Goal: Task Accomplishment & Management: Complete application form

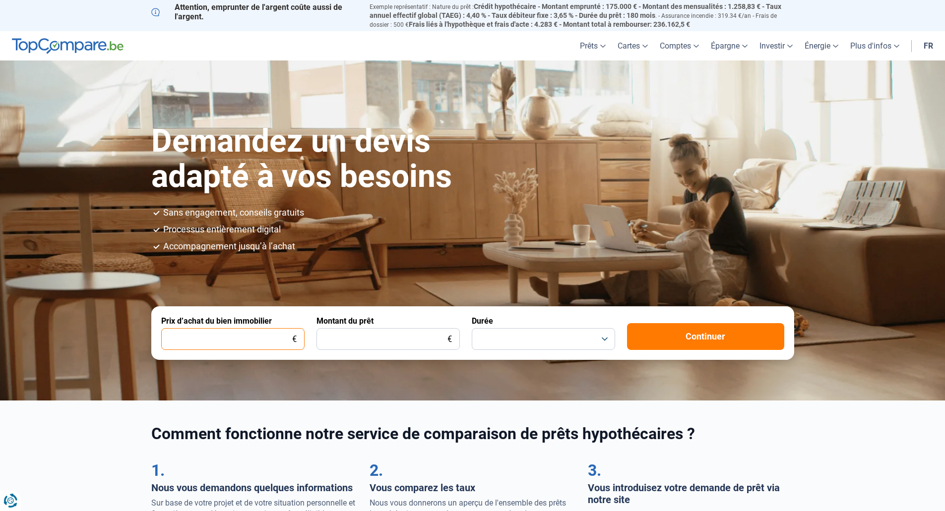
click at [265, 338] on input "Prix d’achat du bien immobilier" at bounding box center [232, 339] width 143 height 22
type input "420.000"
click at [397, 337] on input "Montant du prêt" at bounding box center [387, 339] width 143 height 22
drag, startPoint x: 338, startPoint y: 337, endPoint x: 331, endPoint y: 338, distance: 7.0
click at [331, 338] on input "350.000" at bounding box center [387, 339] width 143 height 22
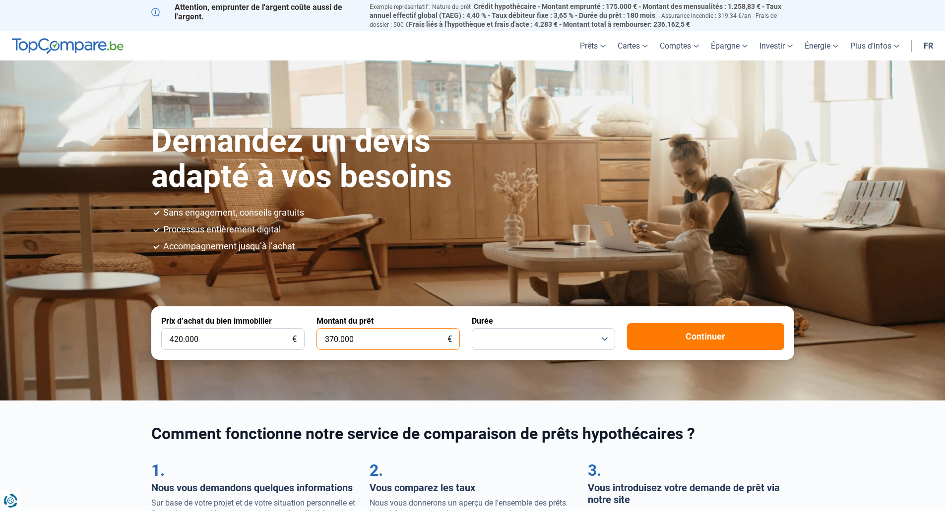
type input "370.000"
click at [514, 334] on button "button" at bounding box center [543, 339] width 143 height 22
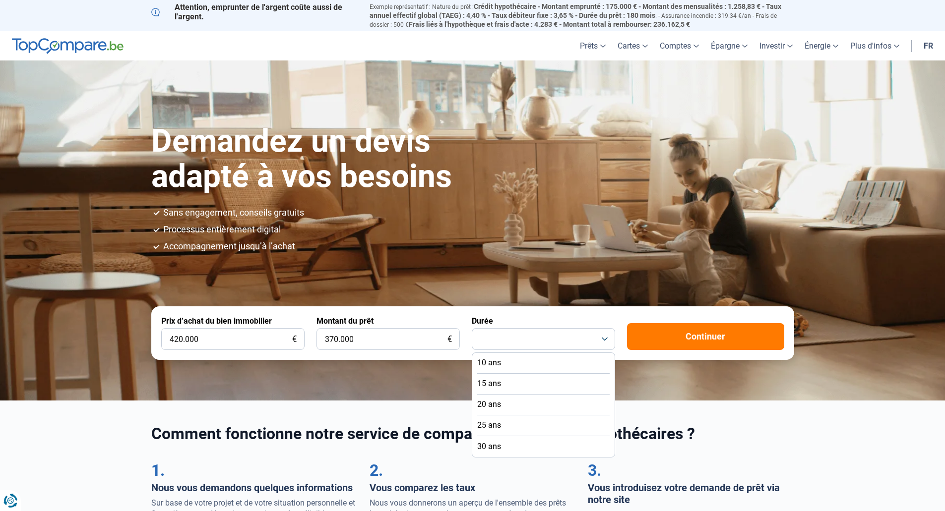
click at [497, 427] on span "25 ans" at bounding box center [489, 425] width 24 height 11
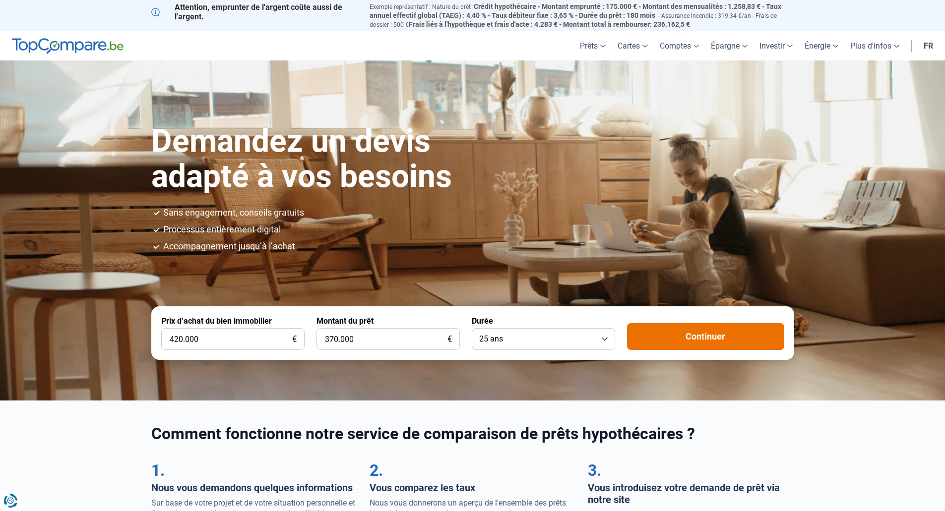
click at [698, 336] on button "Continuer" at bounding box center [705, 336] width 157 height 27
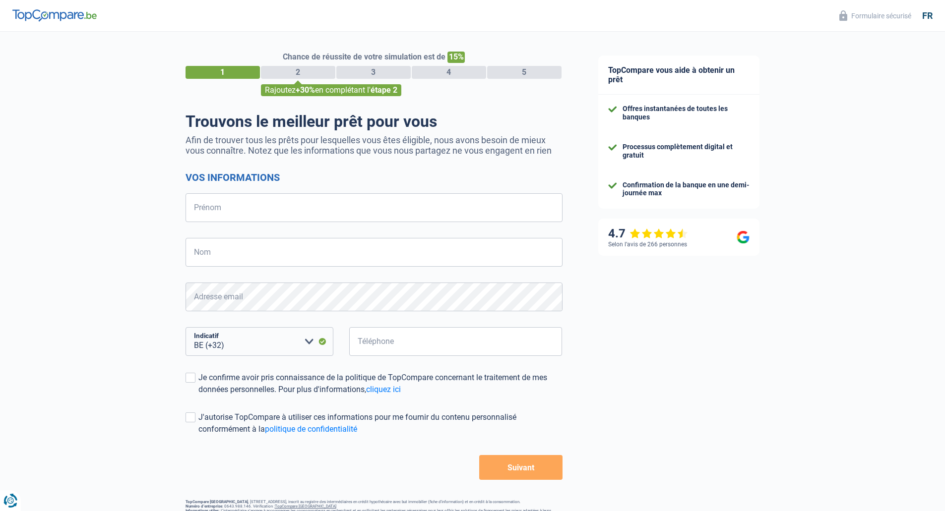
select select "32"
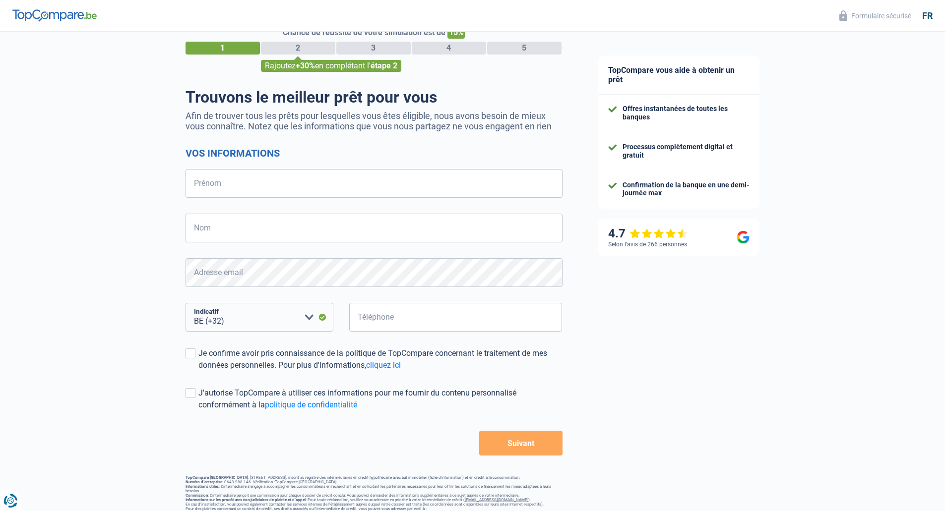
scroll to position [65, 0]
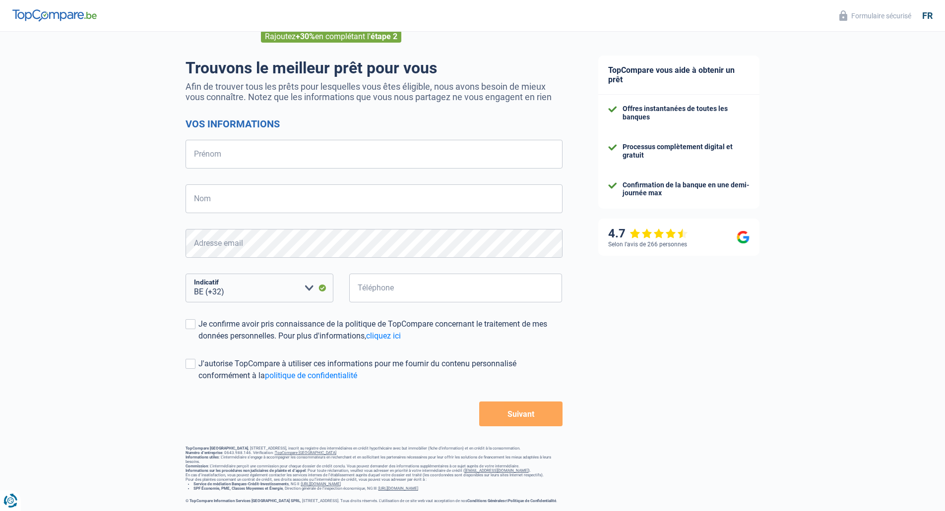
click at [245, 127] on form "Vos informations Prénom Tous les champs sont obligatoires. Veuillez fournir une…" at bounding box center [373, 272] width 377 height 308
click at [238, 148] on input "Prénom" at bounding box center [373, 154] width 377 height 29
type input "Mohamed Fadhel"
type input "Ounissi"
click at [515, 415] on button "Suivant" at bounding box center [520, 414] width 83 height 25
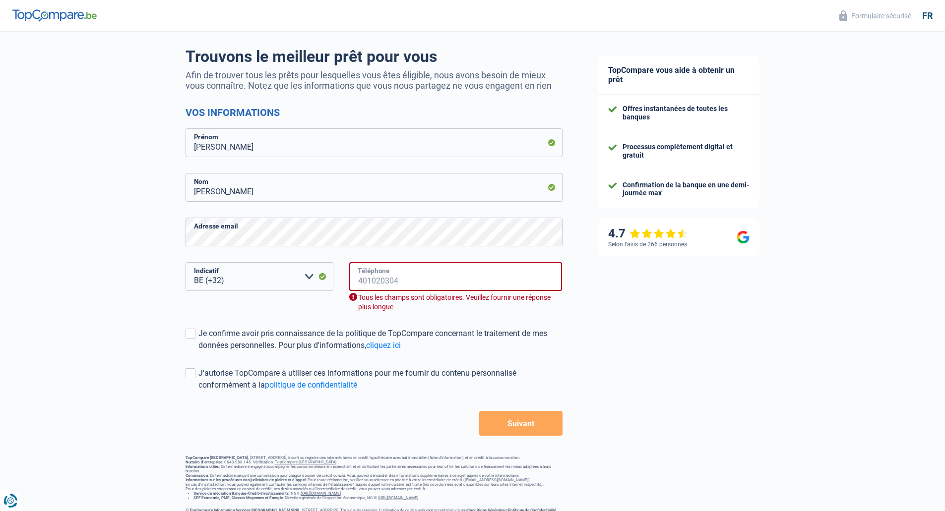
click at [419, 291] on input "Téléphone" at bounding box center [455, 276] width 213 height 29
click at [404, 290] on input "Téléphone" at bounding box center [455, 276] width 213 height 29
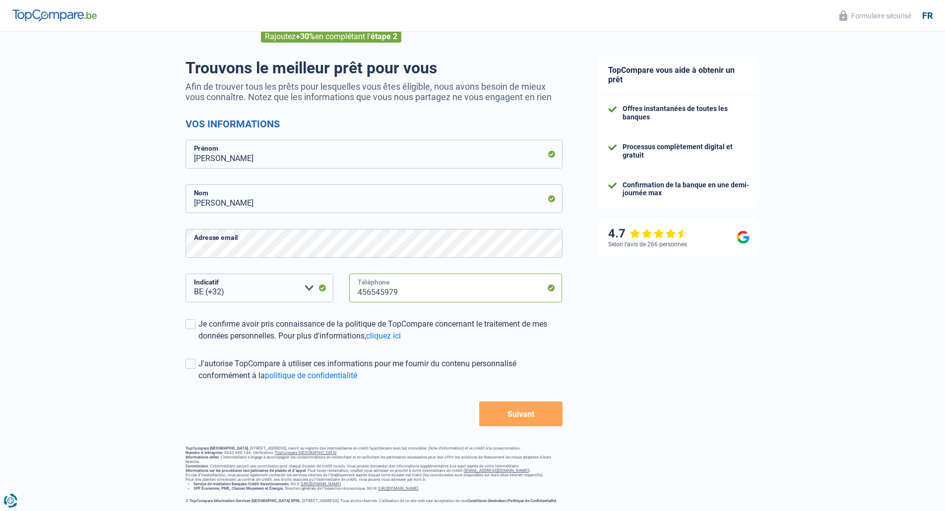
type input "456545979"
click at [498, 411] on button "Suivant" at bounding box center [520, 414] width 83 height 25
click at [523, 402] on button "Suivant" at bounding box center [520, 414] width 83 height 25
click at [261, 318] on div "Je confirme avoir pris connaissance de la politique de TopCompare concernant le…" at bounding box center [380, 330] width 364 height 24
click at [198, 342] on input "Je confirme avoir pris connaissance de la politique de TopCompare concernant le…" at bounding box center [198, 342] width 0 height 0
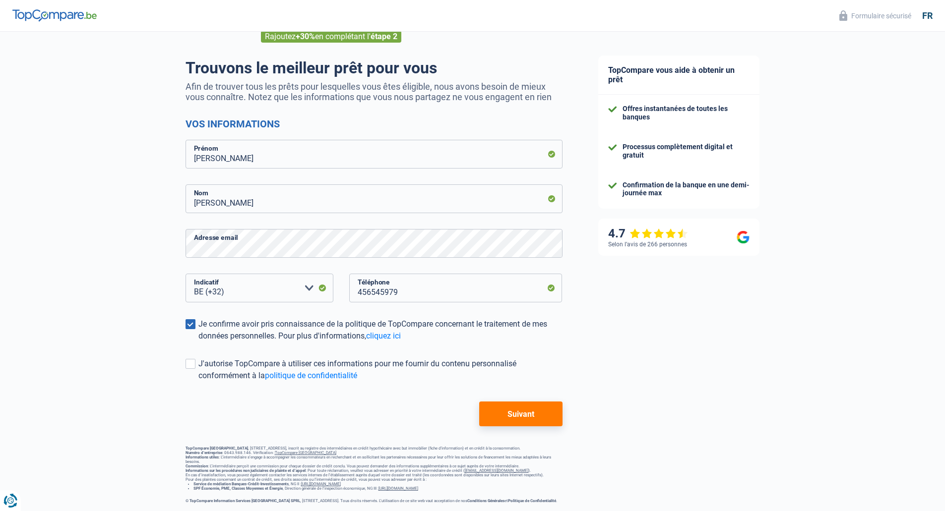
click at [511, 406] on button "Suivant" at bounding box center [520, 414] width 83 height 25
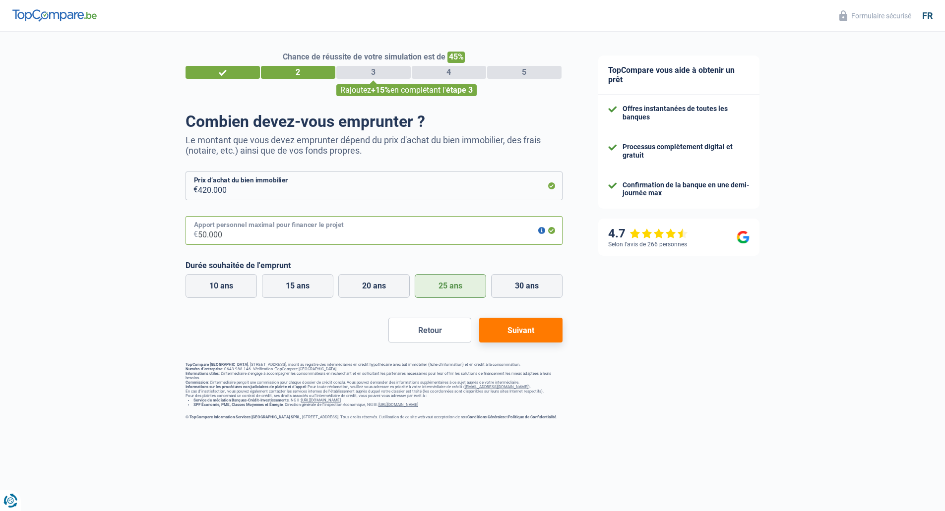
click at [207, 235] on input "50.000" at bounding box center [380, 230] width 364 height 29
click at [199, 234] on input "50.000" at bounding box center [380, 230] width 364 height 29
type input "70.000"
click at [287, 343] on div "Retour Suivant" at bounding box center [373, 330] width 377 height 25
click at [537, 337] on button "Suivant" at bounding box center [520, 330] width 83 height 25
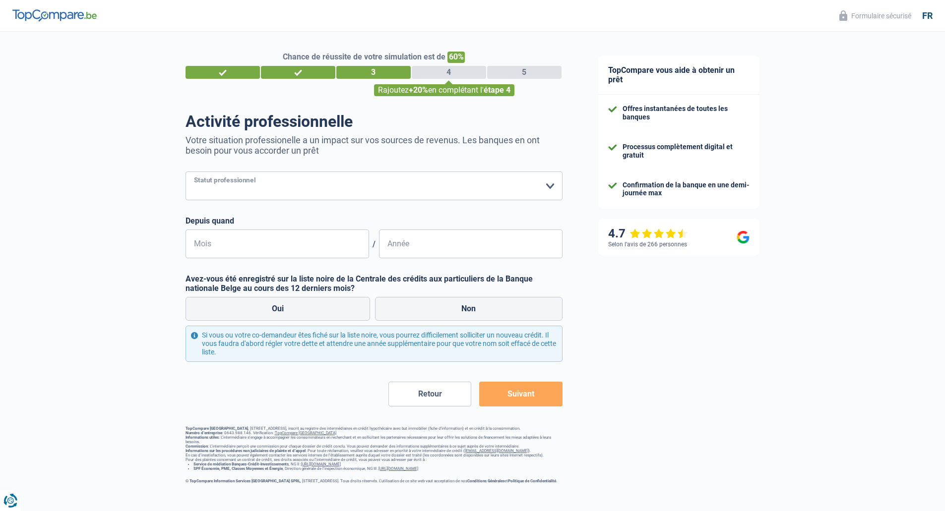
click at [376, 193] on select "Ouvrier Employé privé Employé public Invalide Indépendant Pensionné Chômeur Mut…" at bounding box center [373, 186] width 377 height 29
select select "privateEmployee"
click at [185, 173] on select "Ouvrier Employé privé Employé public Invalide Indépendant Pensionné Chômeur Mut…" at bounding box center [373, 186] width 377 height 29
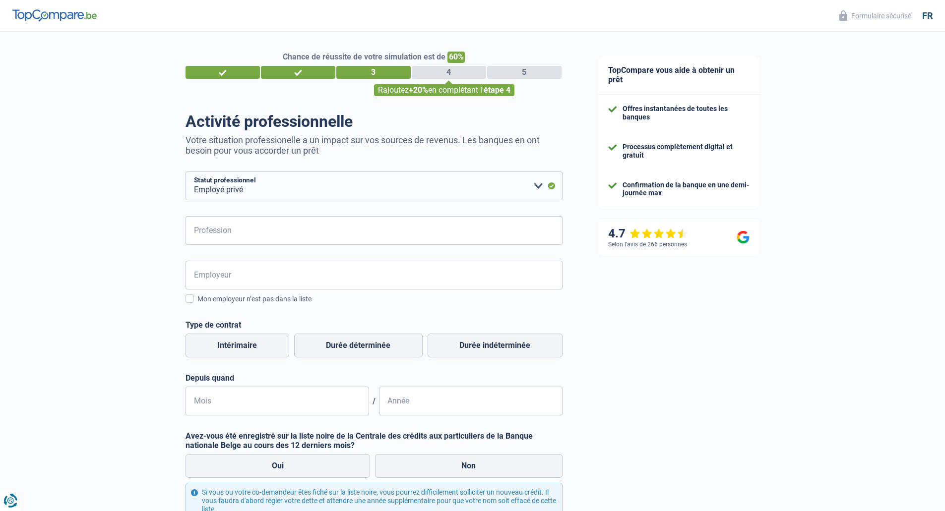
click at [162, 263] on div "Chance de réussite de votre simulation est de 60% 1 2 3 4 5 Rajoutez +20% en co…" at bounding box center [290, 336] width 580 height 617
click at [225, 224] on input "Profession" at bounding box center [373, 230] width 377 height 29
type input "gdfg"
click at [234, 280] on input "Employeur" at bounding box center [373, 275] width 377 height 29
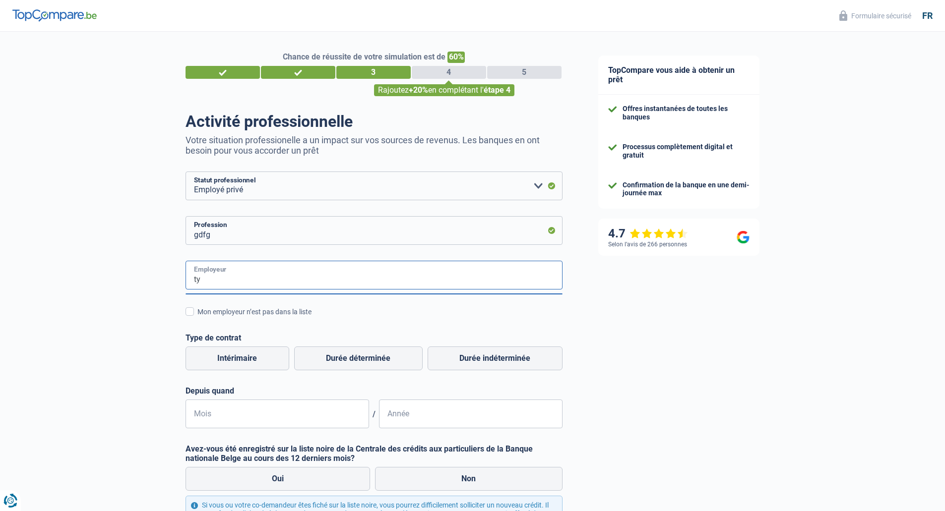
type input "t"
type input "e"
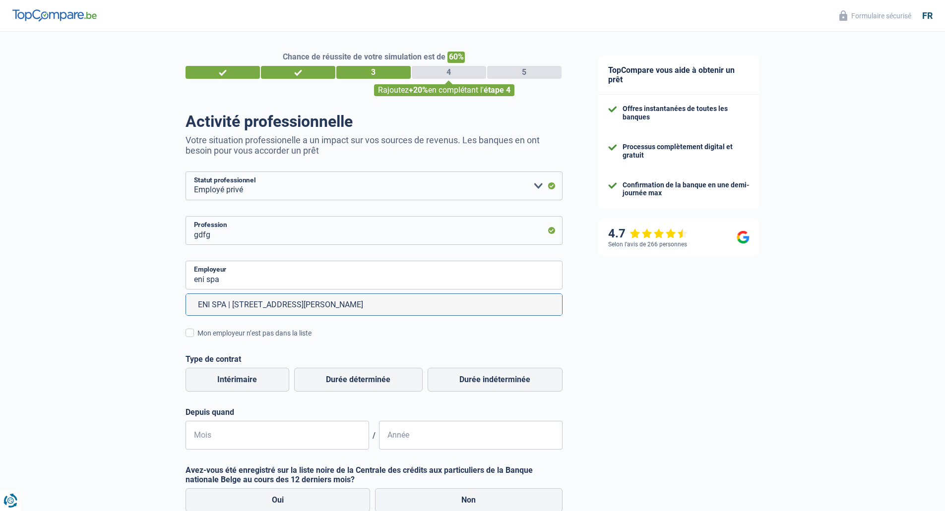
click at [325, 309] on li "ENI SPA | Piazza Enrico Mattei, 1 | 00144 - Roma" at bounding box center [374, 304] width 376 height 21
type input "ENI SPA | Piazza Enrico Mattei, 1 | 00144 - Roma"
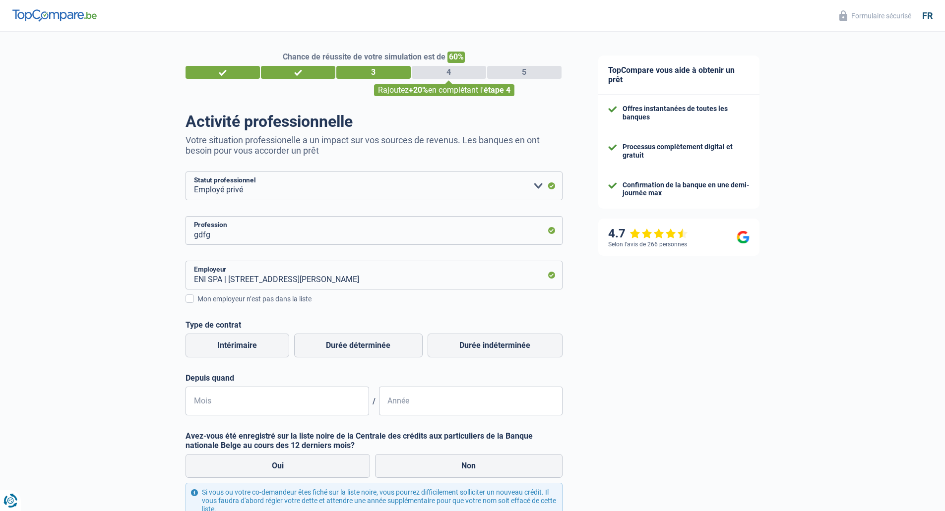
click at [103, 340] on div "Chance de réussite de votre simulation est de 60% 1 2 3 4 5 Rajoutez +20% en co…" at bounding box center [290, 336] width 580 height 617
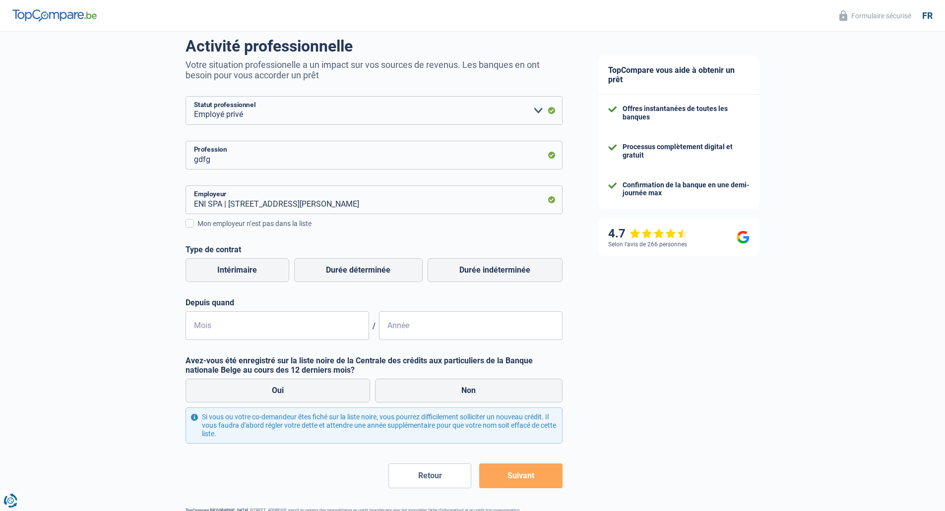
scroll to position [99, 0]
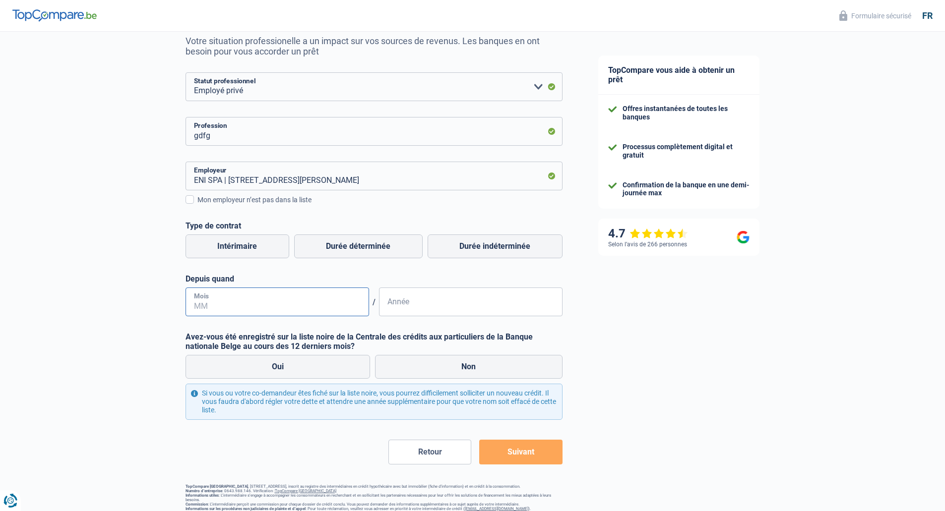
click at [254, 301] on input "Mois" at bounding box center [276, 302] width 183 height 29
type input "07"
type input "2011"
click at [479, 372] on label "Non" at bounding box center [468, 367] width 187 height 24
click at [479, 372] on input "Non" at bounding box center [468, 367] width 187 height 24
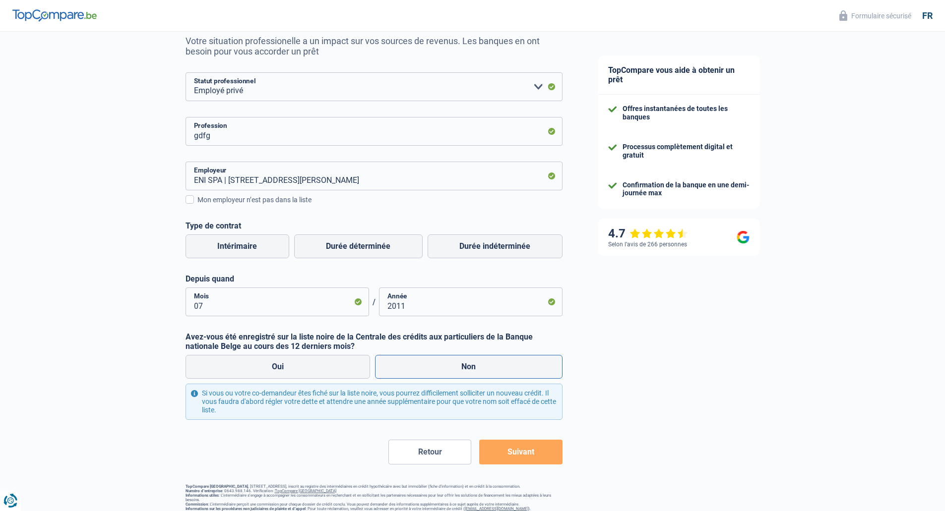
radio input "true"
click at [526, 449] on button "Suivant" at bounding box center [520, 452] width 83 height 25
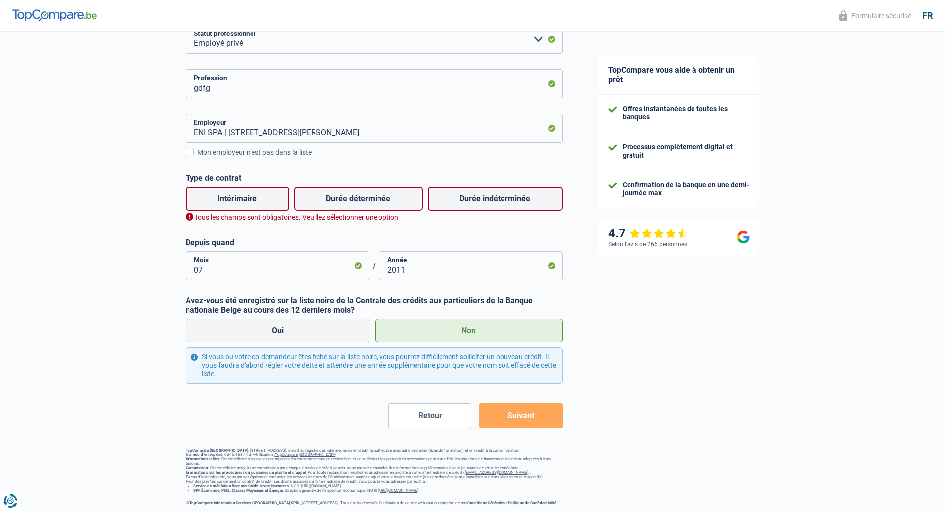
scroll to position [149, 0]
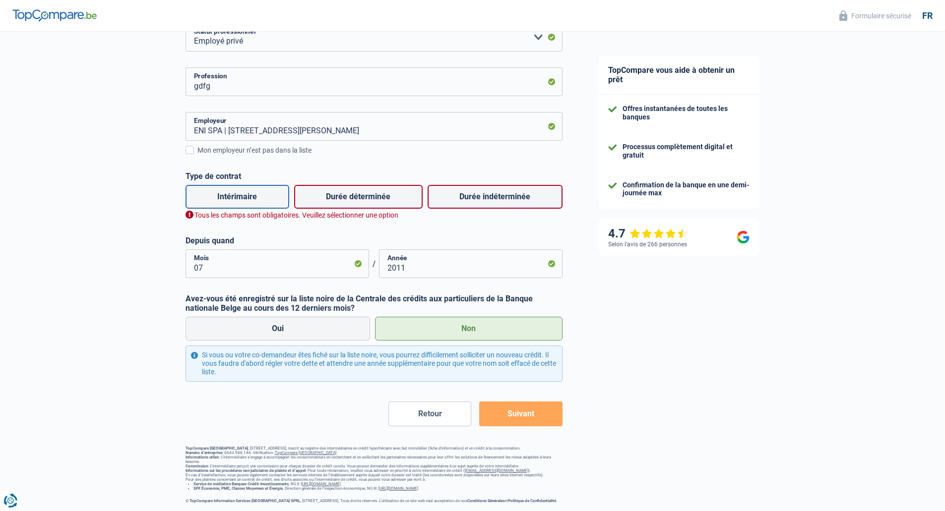
click at [224, 196] on label "Intérimaire" at bounding box center [237, 197] width 104 height 24
click at [224, 196] on input "Intérimaire" at bounding box center [237, 197] width 104 height 24
radio input "true"
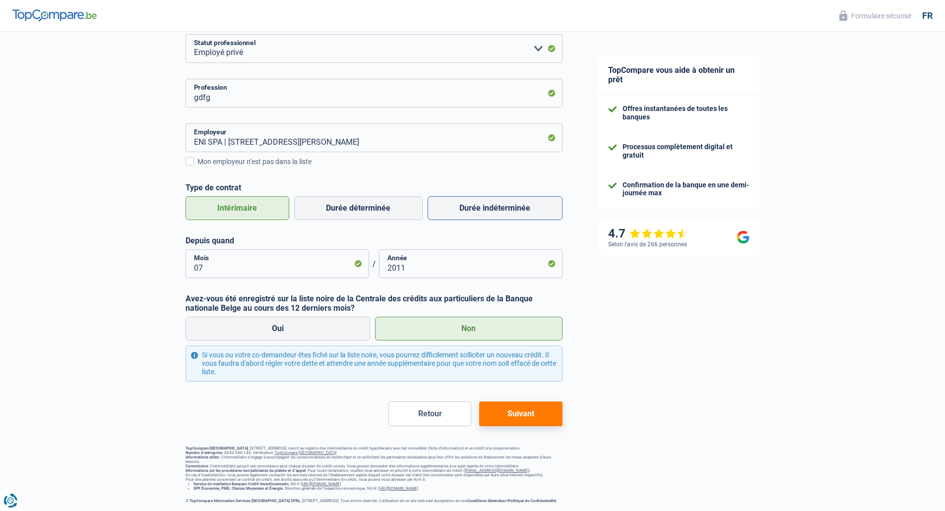
click at [478, 204] on label "Durée indéterminée" at bounding box center [494, 208] width 135 height 24
click at [478, 204] on input "Durée indéterminée" at bounding box center [494, 208] width 135 height 24
radio input "true"
click at [544, 404] on button "Suivant" at bounding box center [520, 414] width 83 height 25
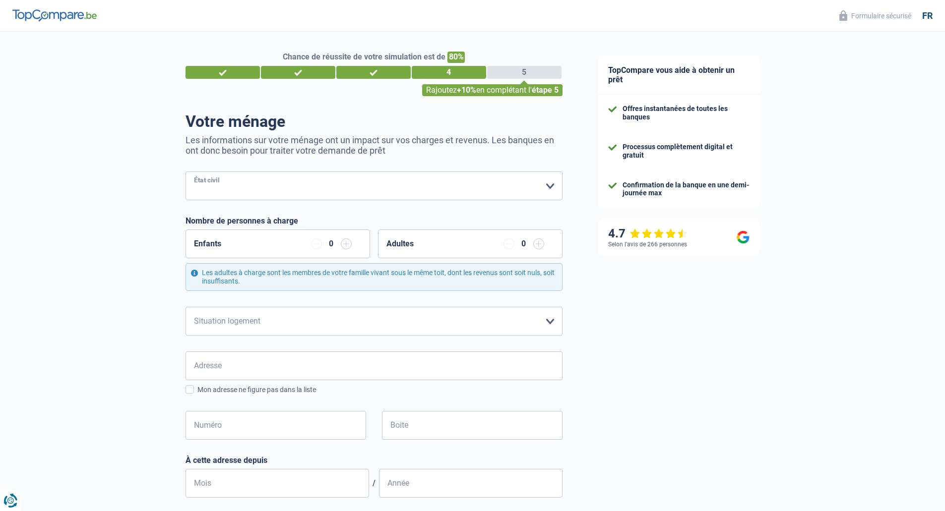
click at [389, 192] on select "Célibataire Marié(e) Cohabitant(e) légal(e) Divorcé(e) Veuf(ve) Séparé (de fait…" at bounding box center [373, 186] width 377 height 29
select select "married"
click at [185, 173] on select "Célibataire Marié(e) Cohabitant(e) légal(e) Divorcé(e) Veuf(ve) Séparé (de fait…" at bounding box center [373, 186] width 377 height 29
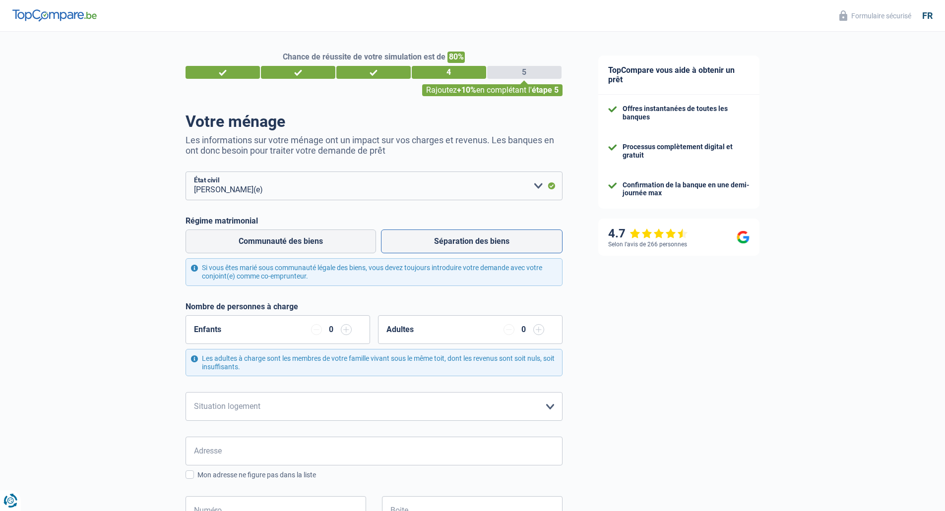
click at [442, 247] on label "Séparation des biens" at bounding box center [471, 242] width 181 height 24
click at [442, 247] on input "Séparation des biens" at bounding box center [471, 242] width 181 height 24
radio input "true"
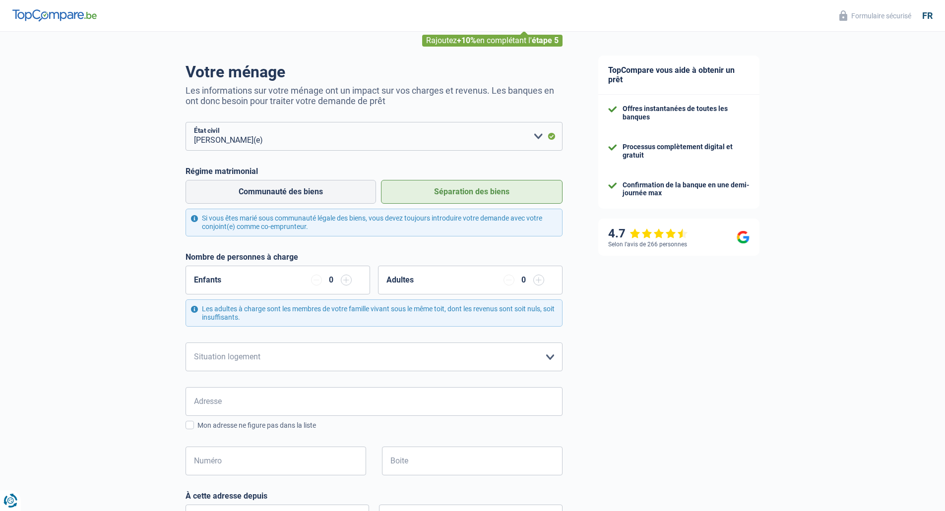
click at [348, 284] on input "button" at bounding box center [346, 280] width 11 height 11
click at [541, 283] on input "button" at bounding box center [538, 280] width 11 height 11
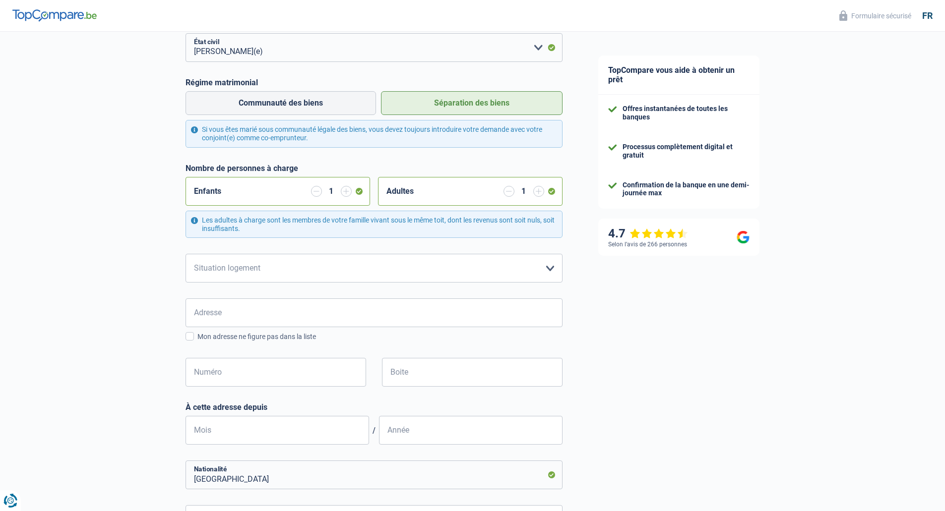
scroll to position [149, 0]
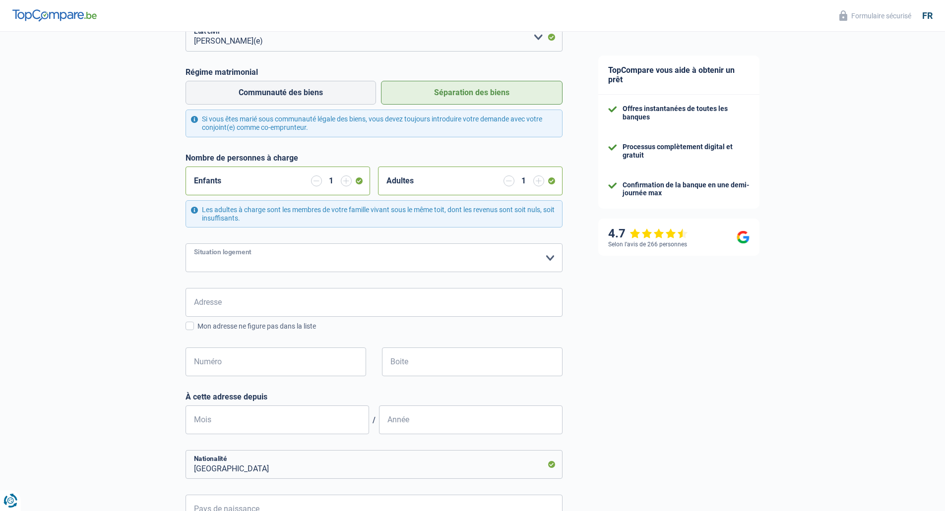
click at [275, 262] on select "Locataire Propriétaire avec prêt hypothécaire Propriétaire sans prêt hypothécai…" at bounding box center [373, 257] width 377 height 29
click at [129, 277] on div "Chance de réussite de votre simulation est de 80% 1 2 3 4 5 Rajoutez +10% en co…" at bounding box center [290, 308] width 580 height 859
click at [325, 271] on select "Locataire Propriétaire avec prêt hypothécaire Propriétaire sans prêt hypothécai…" at bounding box center [373, 257] width 377 height 29
select select "rents"
click at [185, 244] on select "Locataire Propriétaire avec prêt hypothécaire Propriétaire sans prêt hypothécai…" at bounding box center [373, 257] width 377 height 29
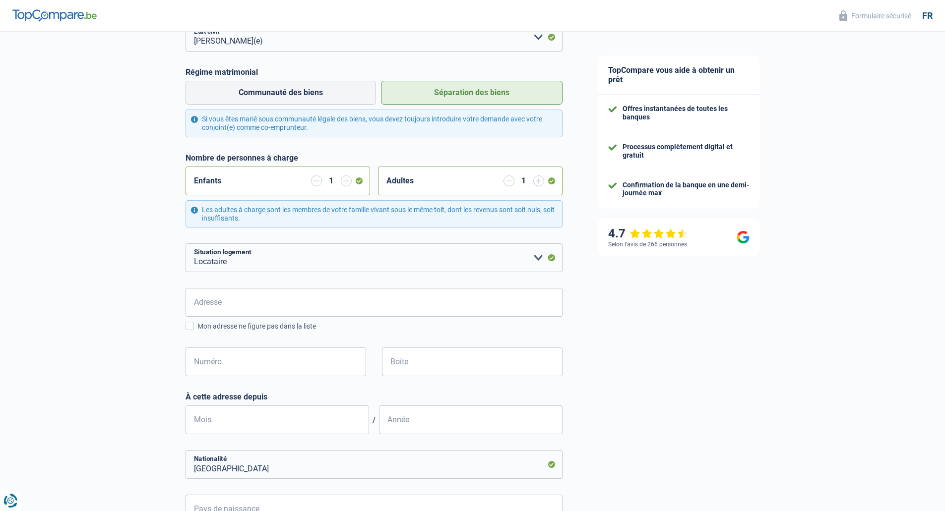
click at [173, 307] on div "Chance de réussite de votre simulation est de 80% 1 2 3 4 5 Rajoutez +10% en co…" at bounding box center [290, 308] width 580 height 859
click at [230, 306] on input "Adresse" at bounding box center [373, 302] width 377 height 29
type input "8 avenue Uruguway, boite 11, 2em etage"
type input "Germany"
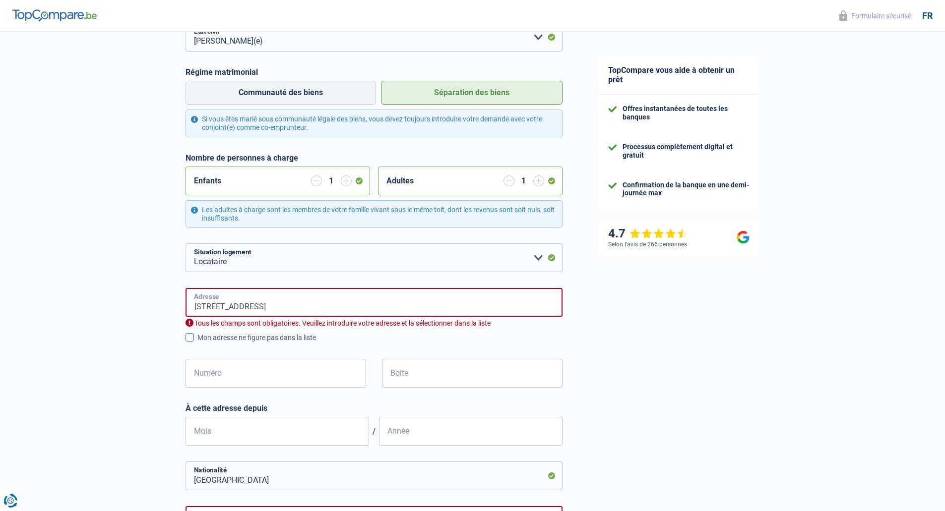
type input "Germany"
drag, startPoint x: 360, startPoint y: 309, endPoint x: 262, endPoint y: 309, distance: 98.2
click at [262, 309] on input "8 avenue Uruguway, boite 11, 2em etage" at bounding box center [373, 302] width 377 height 29
click at [131, 345] on div "Chance de réussite de votre simulation est de 80% 1 2 3 4 5 Rajoutez +10% en co…" at bounding box center [290, 320] width 580 height 882
click at [259, 306] on input "8 avenue Uruguway" at bounding box center [373, 302] width 377 height 29
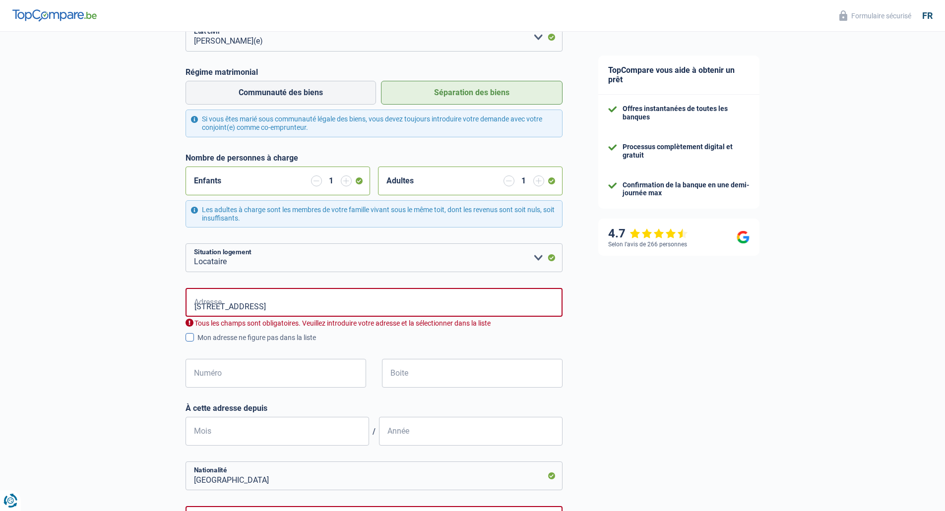
type input "Avenue de l'Uruguay, 1000, Bruxelles, BE"
type input "8"
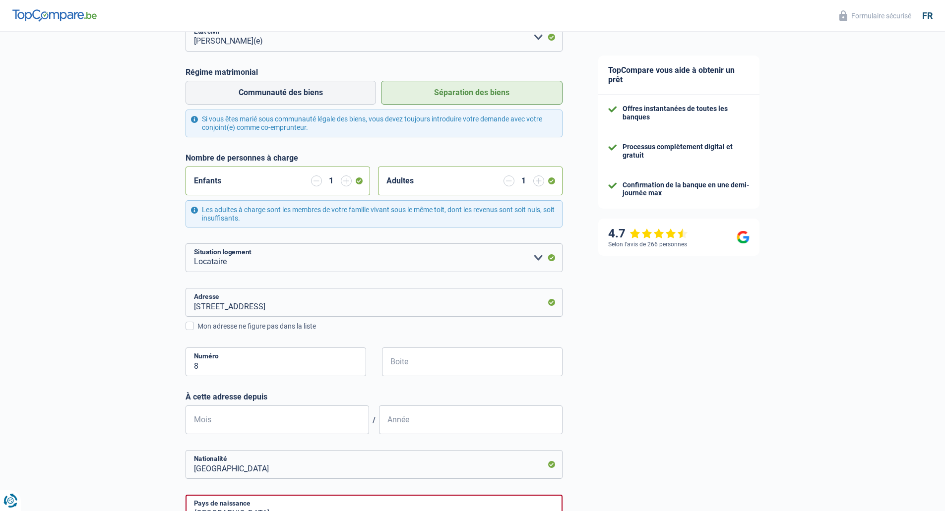
click at [128, 336] on div "Chance de réussite de votre simulation est de 80% 1 2 3 4 5 Rajoutez +10% en co…" at bounding box center [290, 314] width 580 height 871
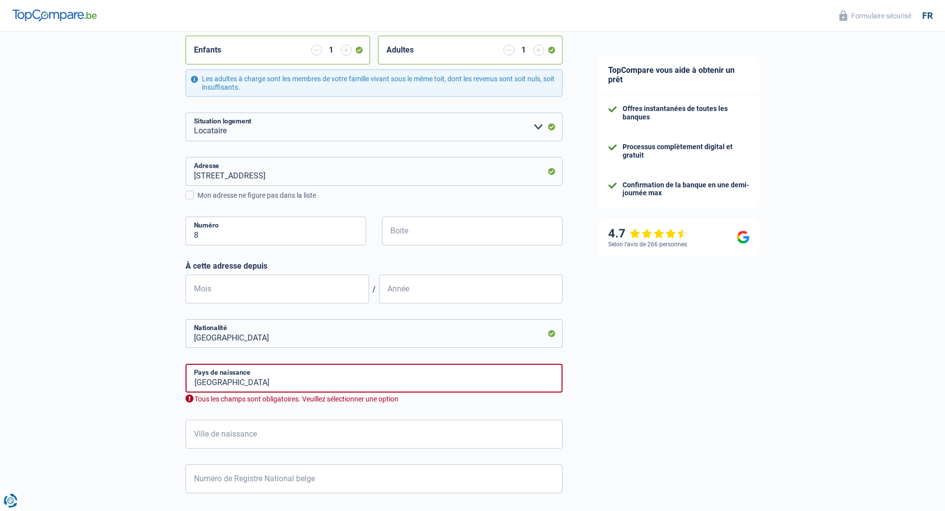
scroll to position [298, 0]
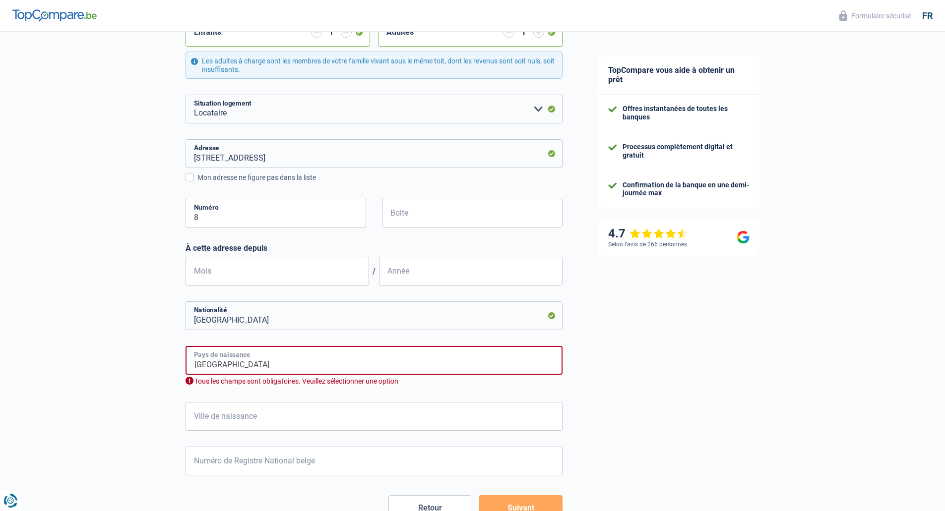
click at [239, 362] on input "Germany" at bounding box center [373, 360] width 377 height 29
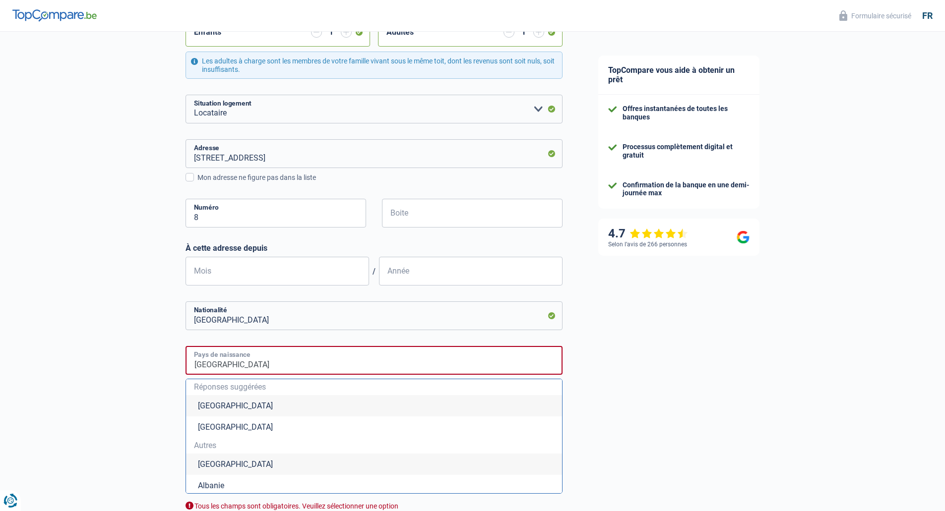
drag, startPoint x: 239, startPoint y: 362, endPoint x: 179, endPoint y: 361, distance: 60.0
click at [179, 361] on div "Chance de réussite de votre simulation est de 80% 1 2 3 4 5 Rajoutez +10% en co…" at bounding box center [290, 228] width 580 height 996
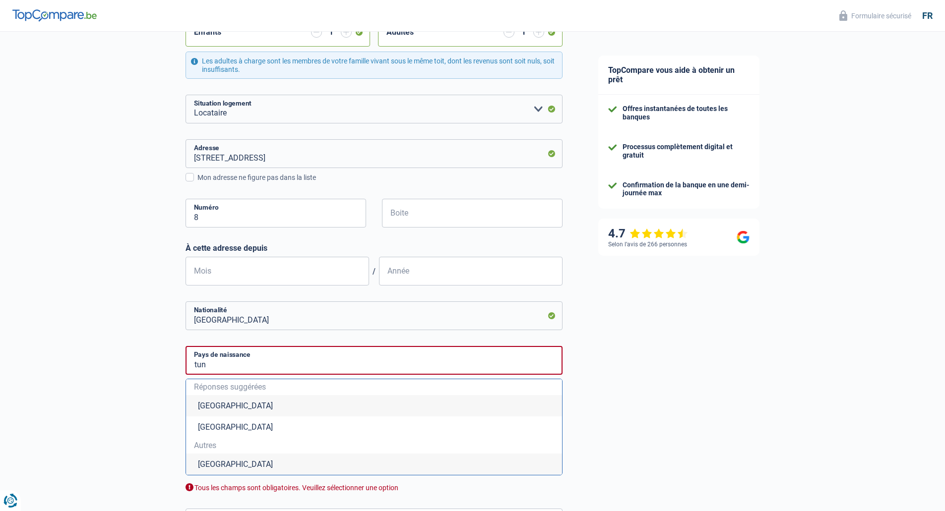
click at [225, 465] on li "Tunisie" at bounding box center [374, 464] width 376 height 21
type input "Tunisie"
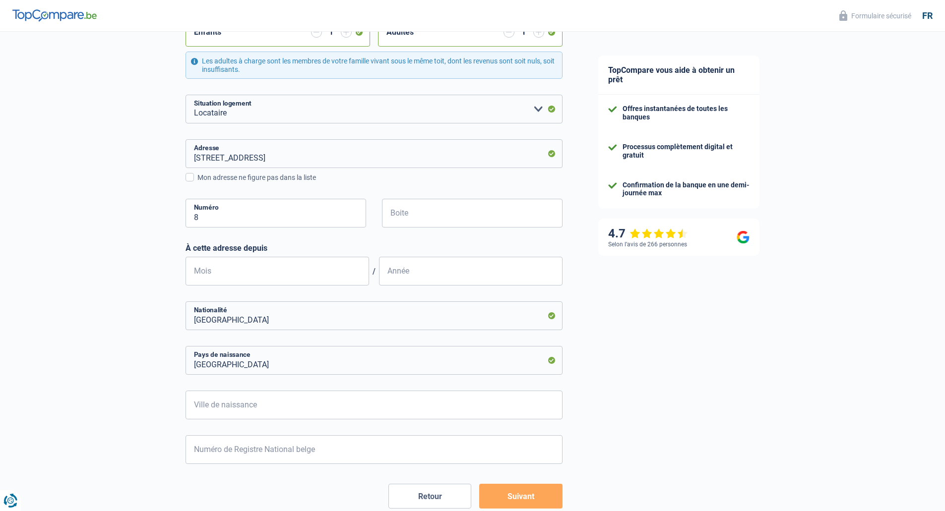
click at [123, 405] on div "Chance de réussite de votre simulation est de 80% 1 2 3 4 5 Rajoutez +10% en co…" at bounding box center [290, 159] width 580 height 859
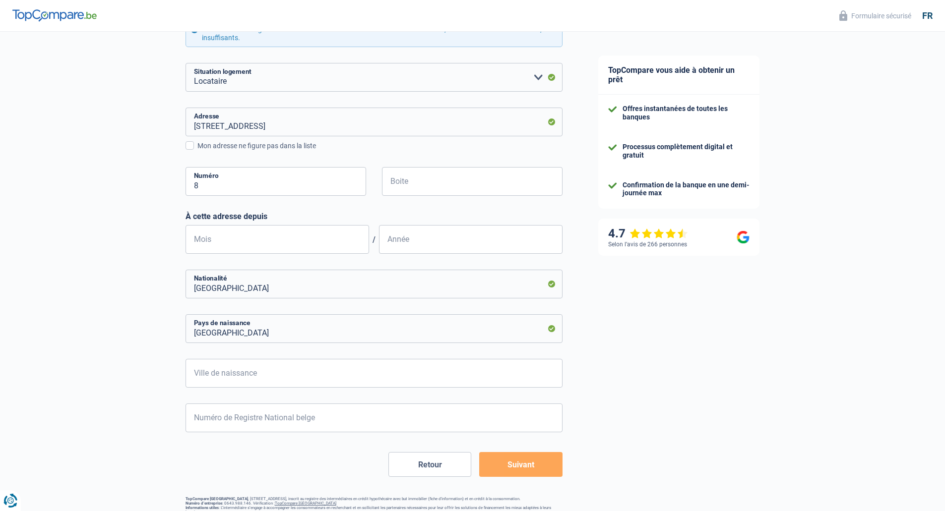
scroll to position [347, 0]
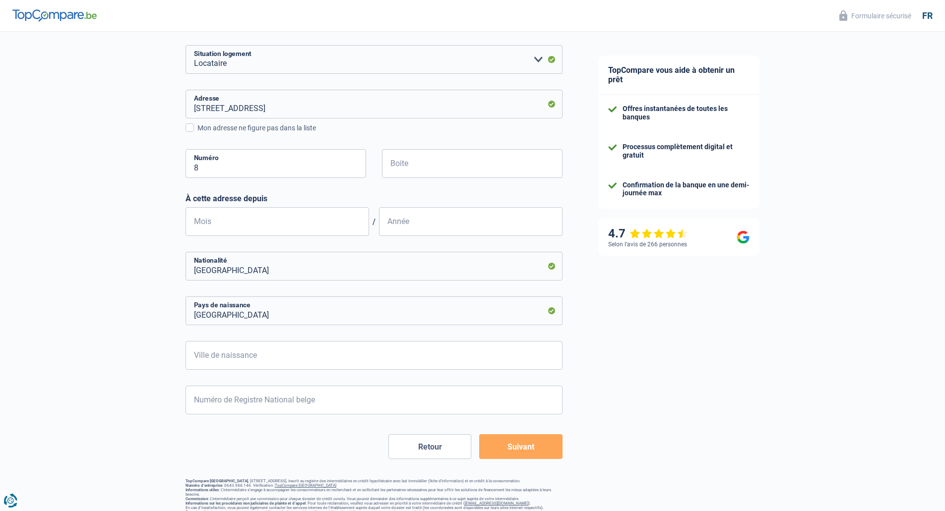
click at [528, 459] on button "Suivant" at bounding box center [520, 446] width 83 height 25
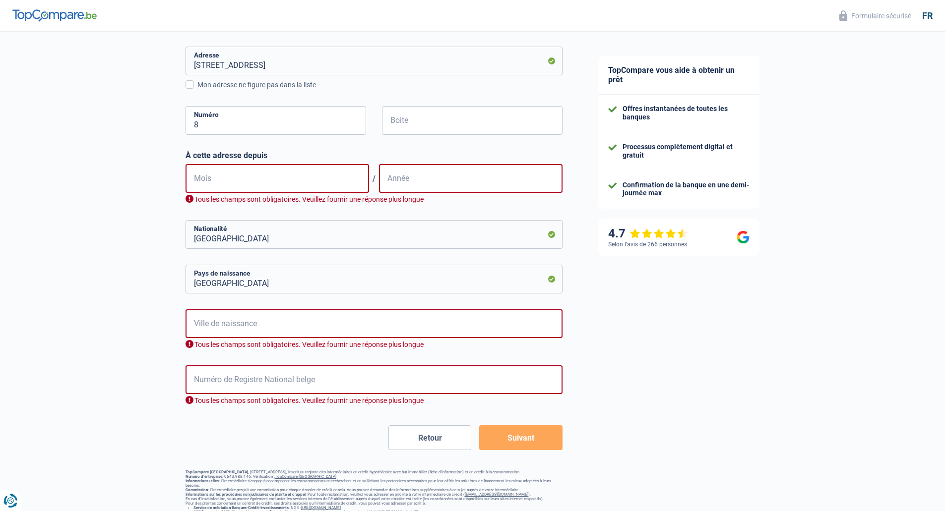
scroll to position [391, 0]
click at [218, 177] on input "Mois" at bounding box center [276, 177] width 183 height 29
type input "07"
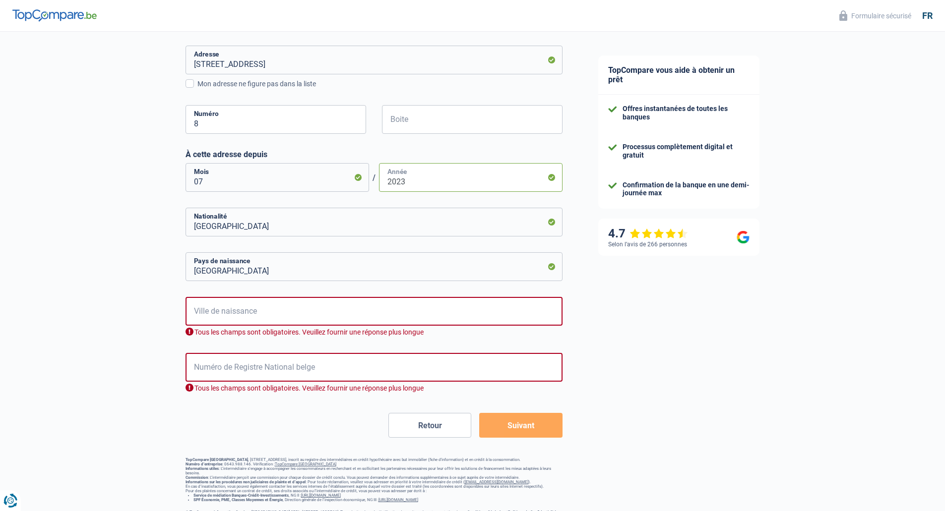
type input "2023"
click at [84, 262] on div "Chance de réussite de votre simulation est de 80% 1 2 3 4 5 Rajoutez +10% en co…" at bounding box center [290, 78] width 580 height 882
click at [279, 315] on input "Ville de naissance" at bounding box center [373, 311] width 377 height 29
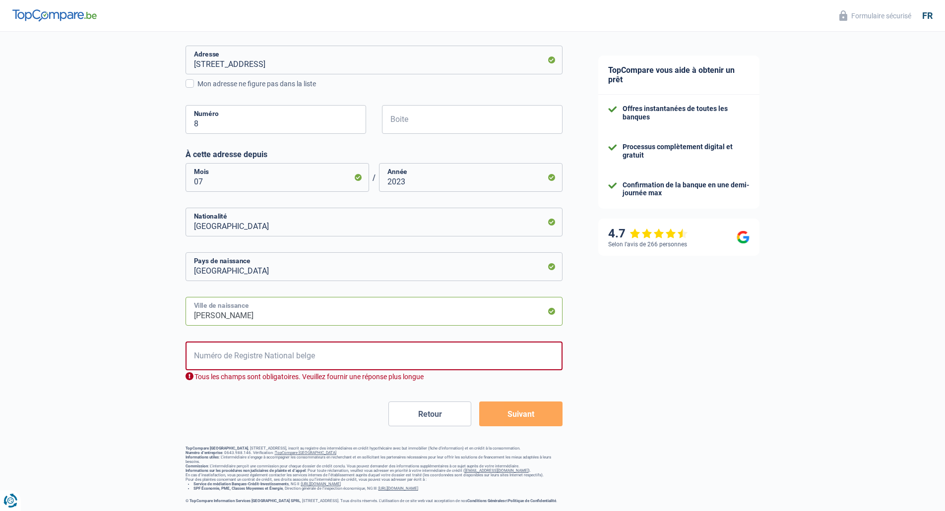
type input "ariana"
click at [139, 369] on div "Chance de réussite de votre simulation est de 80% 1 2 3 4 5 Rajoutez +10% en co…" at bounding box center [290, 72] width 580 height 871
click at [265, 355] on input "Numéro de Registre National belge" at bounding box center [373, 356] width 377 height 29
drag, startPoint x: 257, startPoint y: 358, endPoint x: 169, endPoint y: 358, distance: 87.8
click at [169, 358] on div "Chance de réussite de votre simulation est de 80% 1 2 3 4 5 Rajoutez +10% en co…" at bounding box center [290, 72] width 580 height 871
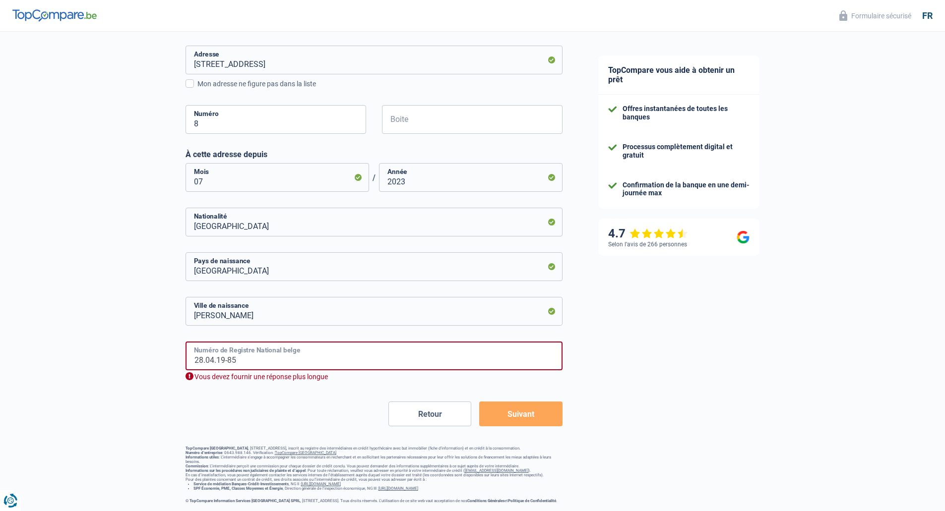
drag, startPoint x: 240, startPoint y: 361, endPoint x: 218, endPoint y: 360, distance: 22.3
click at [218, 360] on input "28.04.19-85" at bounding box center [373, 356] width 377 height 29
click at [213, 358] on input "28.04.85-212.55" at bounding box center [373, 356] width 377 height 29
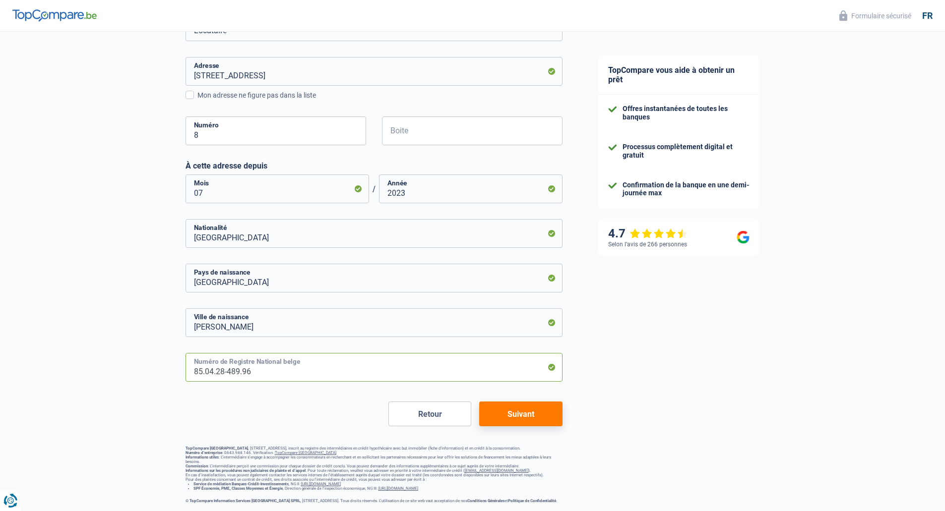
type input "85.04.28-489.96"
click at [290, 402] on div "Retour Suivant" at bounding box center [373, 414] width 377 height 25
click at [528, 410] on button "Suivant" at bounding box center [520, 414] width 83 height 25
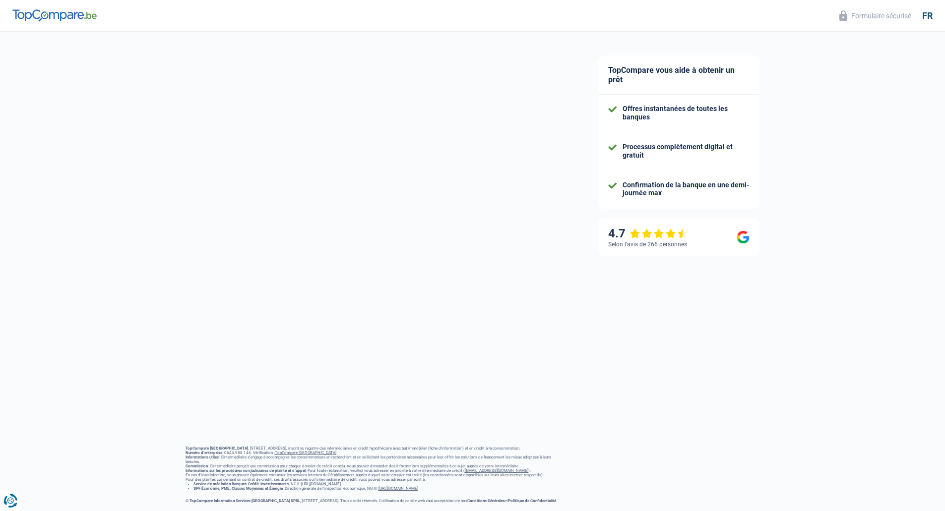
select select "familyAllowances"
select select "netSalary"
select select "mealVouchers"
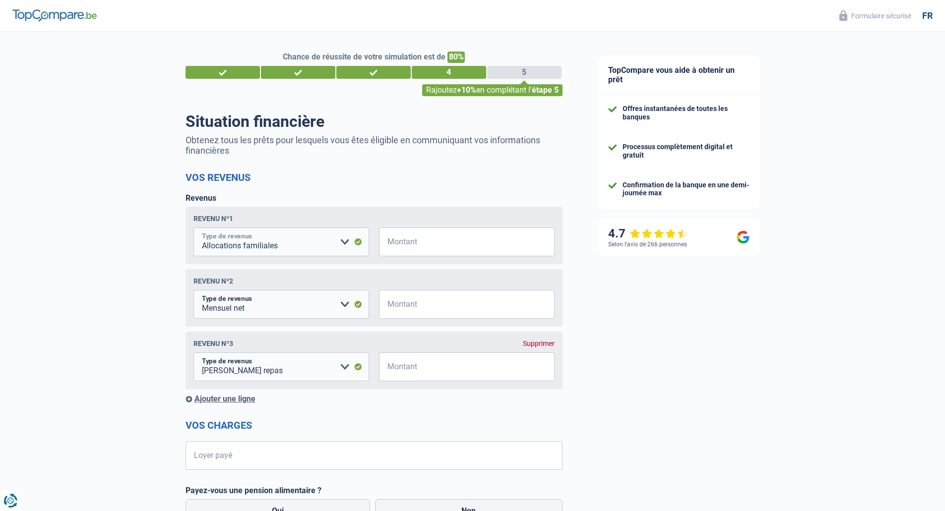
click at [344, 244] on select "Allocation d'handicap Allocations chômage Allocations familiales Chèques repas …" at bounding box center [281, 242] width 176 height 29
click at [420, 307] on input "Montant" at bounding box center [472, 304] width 163 height 29
type input "3.700"
click at [423, 370] on input "Montant" at bounding box center [472, 367] width 163 height 29
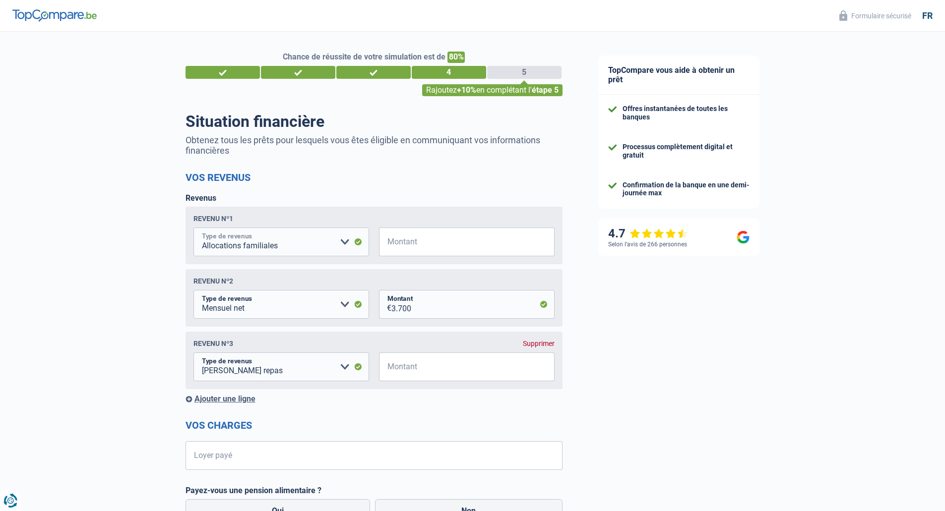
click at [340, 241] on select "Allocation d'handicap Allocations chômage Allocations familiales Chèques repas …" at bounding box center [281, 242] width 176 height 29
click at [665, 389] on div "TopCompare vous aide à obtenir un prêt Offres instantanées de toutes les banque…" at bounding box center [762, 449] width 365 height 834
click at [422, 247] on input "Montant" at bounding box center [472, 242] width 163 height 29
type input "300"
click at [415, 376] on input "Montant" at bounding box center [472, 367] width 163 height 29
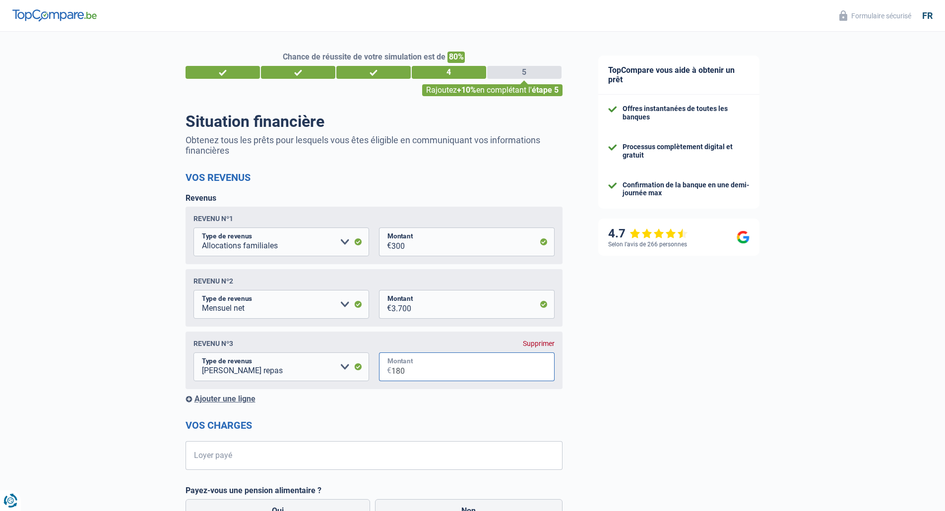
type input "180"
click at [629, 382] on div "TopCompare vous aide à obtenir un prêt Offres instantanées de toutes les banque…" at bounding box center [762, 449] width 365 height 834
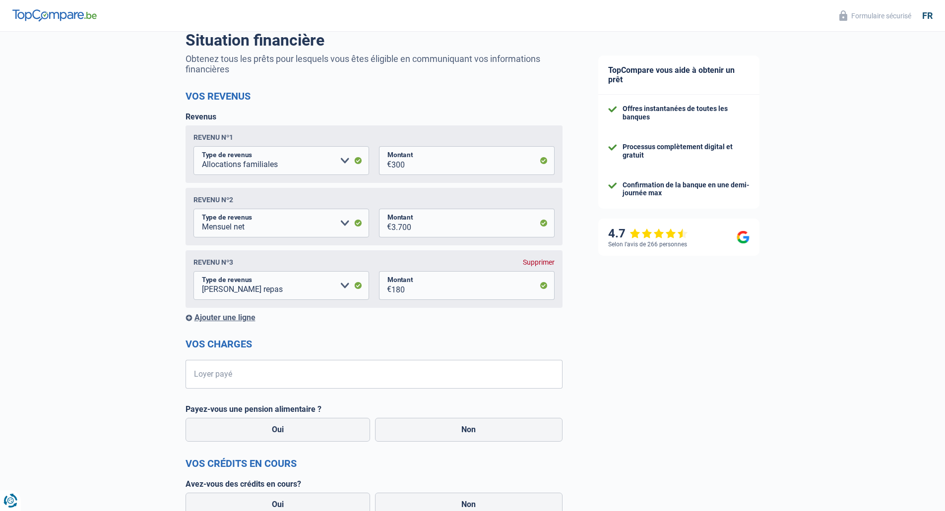
scroll to position [99, 0]
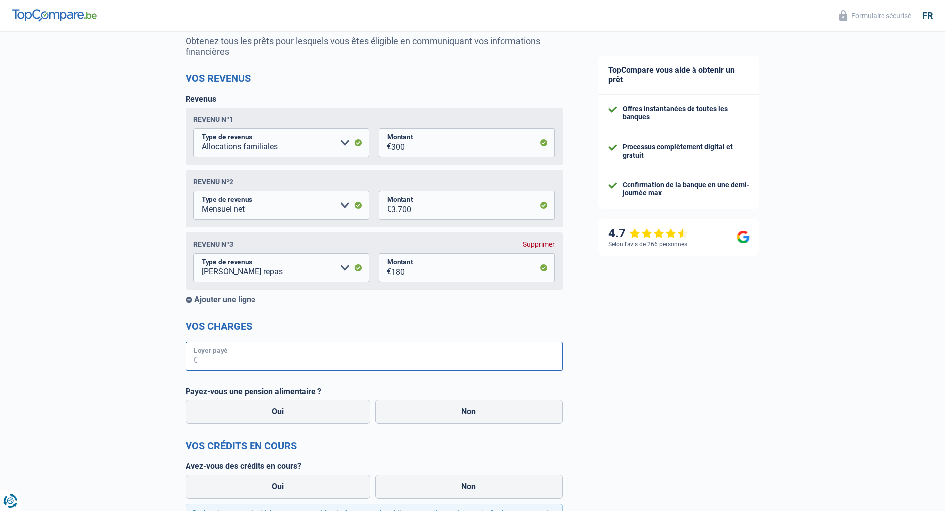
click at [333, 367] on input "Loyer payé" at bounding box center [380, 356] width 364 height 29
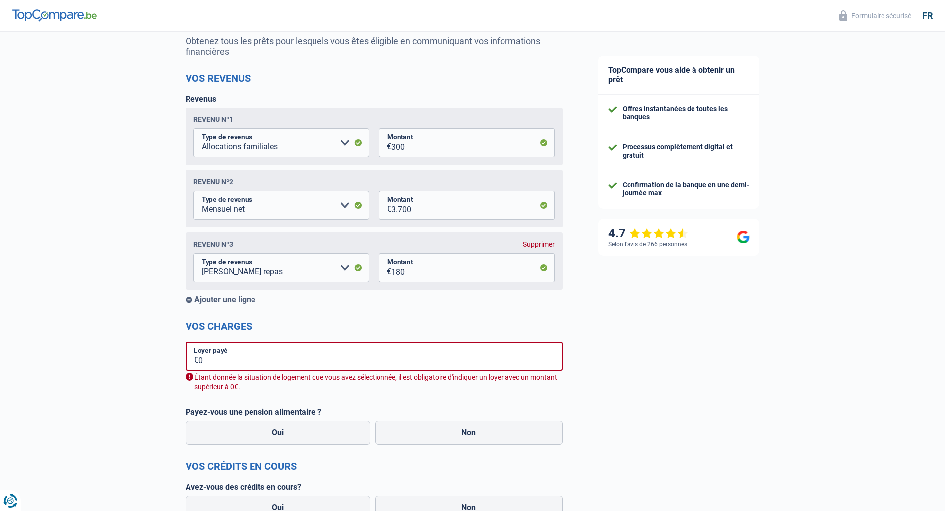
click at [661, 433] on div "TopCompare vous aide à obtenir un prêt Offres instantanées de toutes les banque…" at bounding box center [762, 360] width 365 height 855
click at [258, 350] on input "0" at bounding box center [380, 356] width 364 height 29
drag, startPoint x: 213, startPoint y: 360, endPoint x: 196, endPoint y: 360, distance: 16.4
click at [196, 360] on div "0 € Loyer payé" at bounding box center [373, 356] width 377 height 29
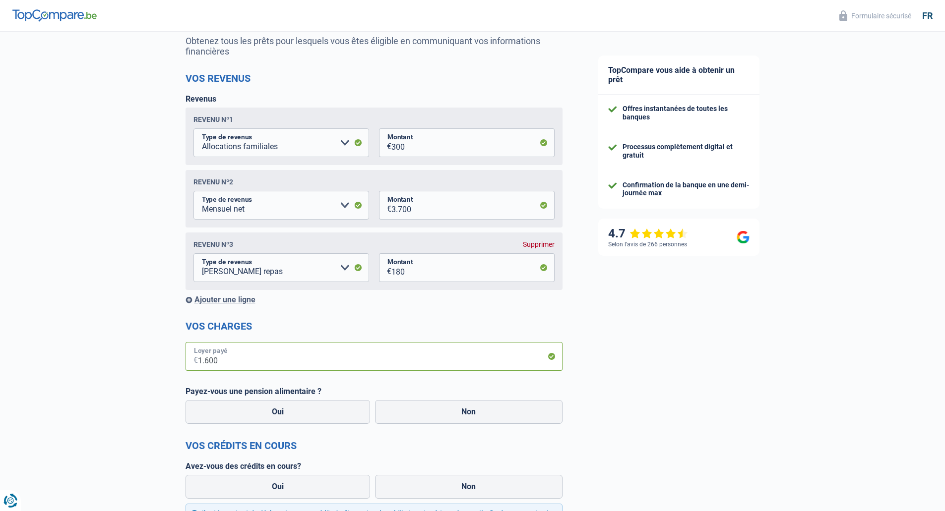
type input "1.600"
click at [762, 445] on div "TopCompare vous aide à obtenir un prêt Offres instantanées de toutes les banque…" at bounding box center [762, 350] width 365 height 834
click at [484, 421] on label "Non" at bounding box center [468, 412] width 187 height 24
click at [484, 421] on input "Non" at bounding box center [468, 412] width 187 height 24
radio input "true"
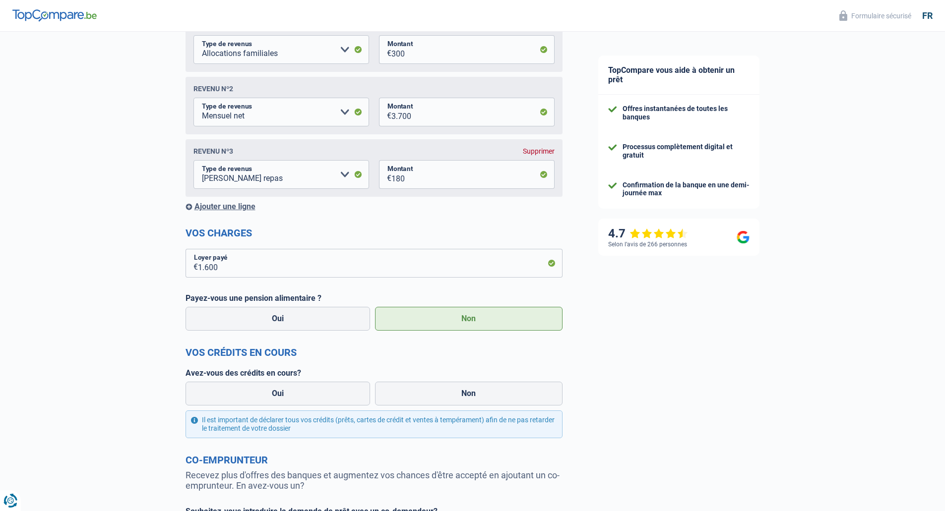
scroll to position [198, 0]
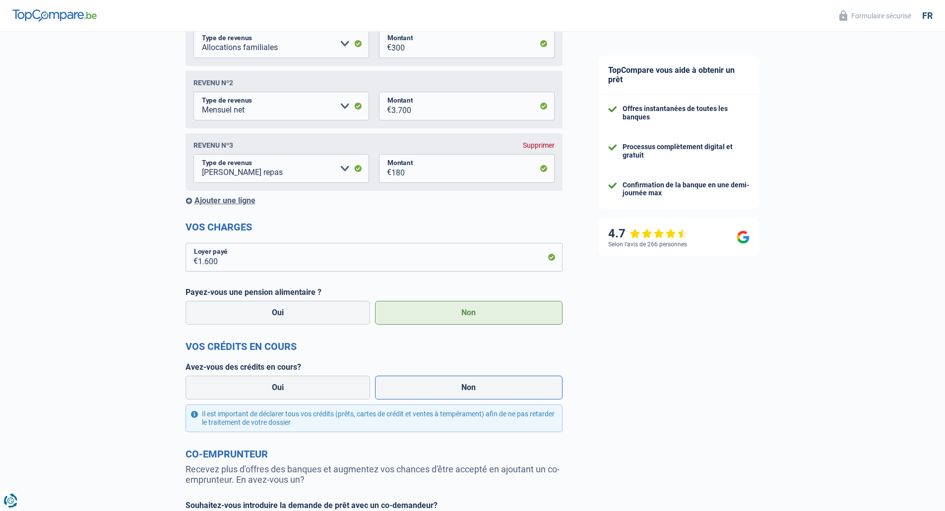
click at [434, 385] on label "Non" at bounding box center [468, 388] width 187 height 24
click at [434, 385] on input "Non" at bounding box center [468, 388] width 187 height 24
radio input "true"
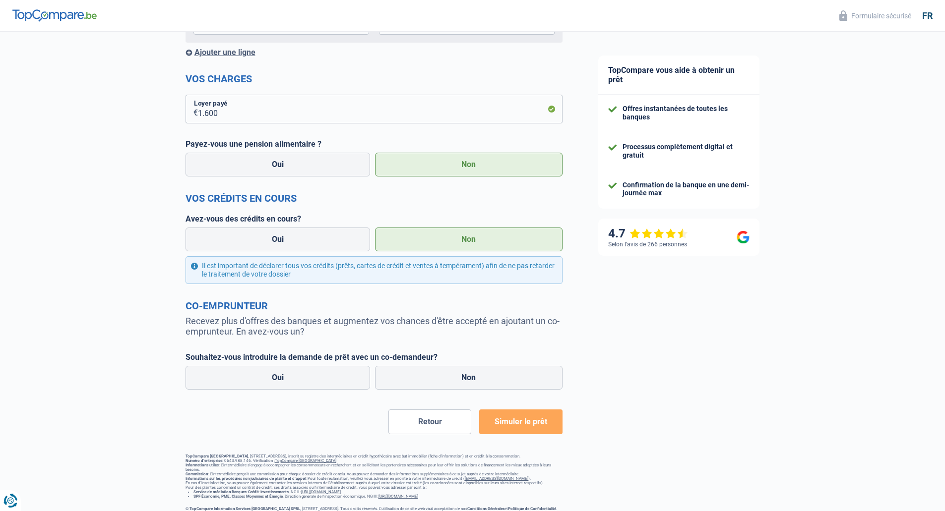
scroll to position [347, 0]
click at [459, 382] on label "Non" at bounding box center [468, 377] width 187 height 24
click at [459, 382] on input "Non" at bounding box center [468, 377] width 187 height 24
radio input "true"
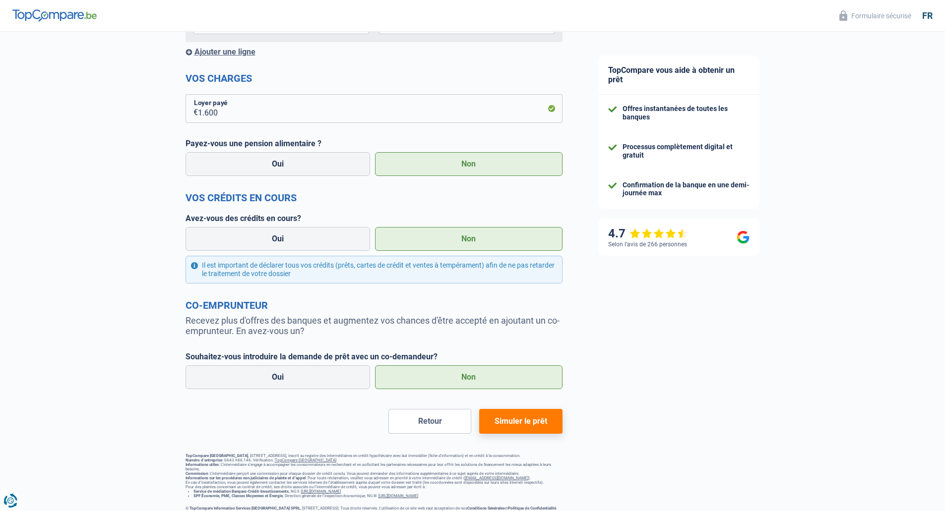
click at [533, 431] on button "Simuler le prêt" at bounding box center [520, 421] width 83 height 25
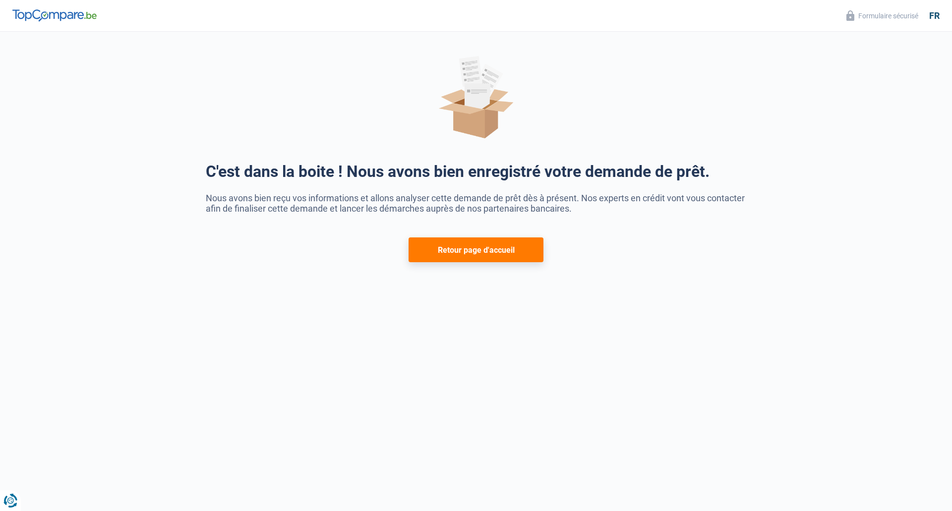
click at [465, 249] on button "Retour page d'accueil" at bounding box center [476, 250] width 135 height 25
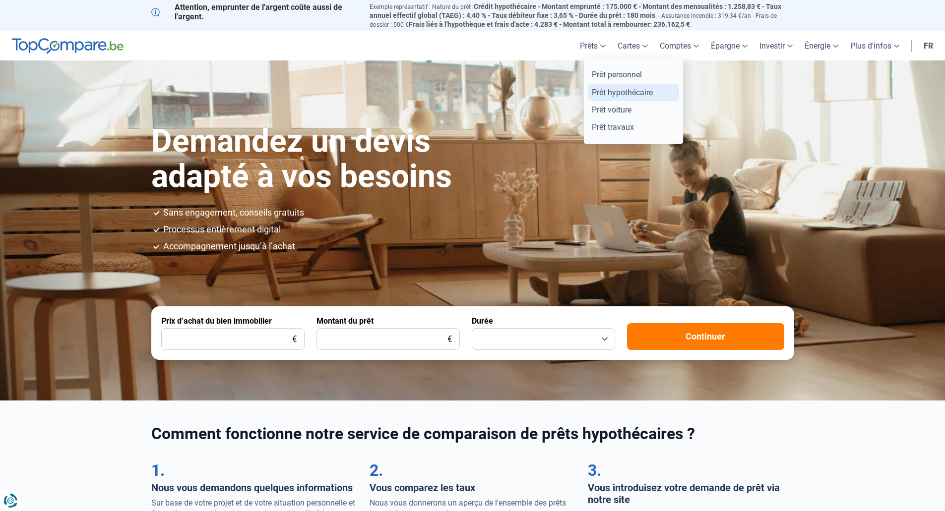
click at [615, 94] on link "Prêt hypothécaire" at bounding box center [633, 92] width 91 height 17
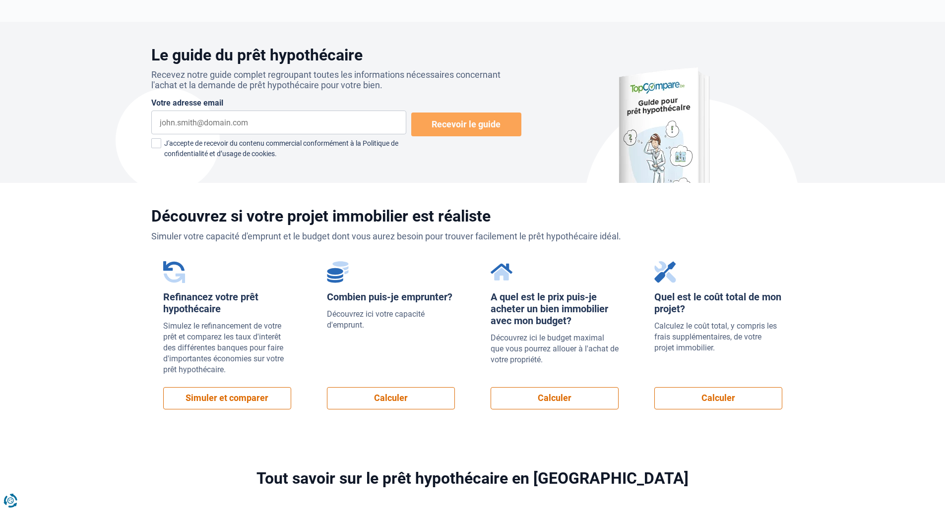
scroll to position [545, 0]
